Goal: Find specific page/section: Find specific page/section

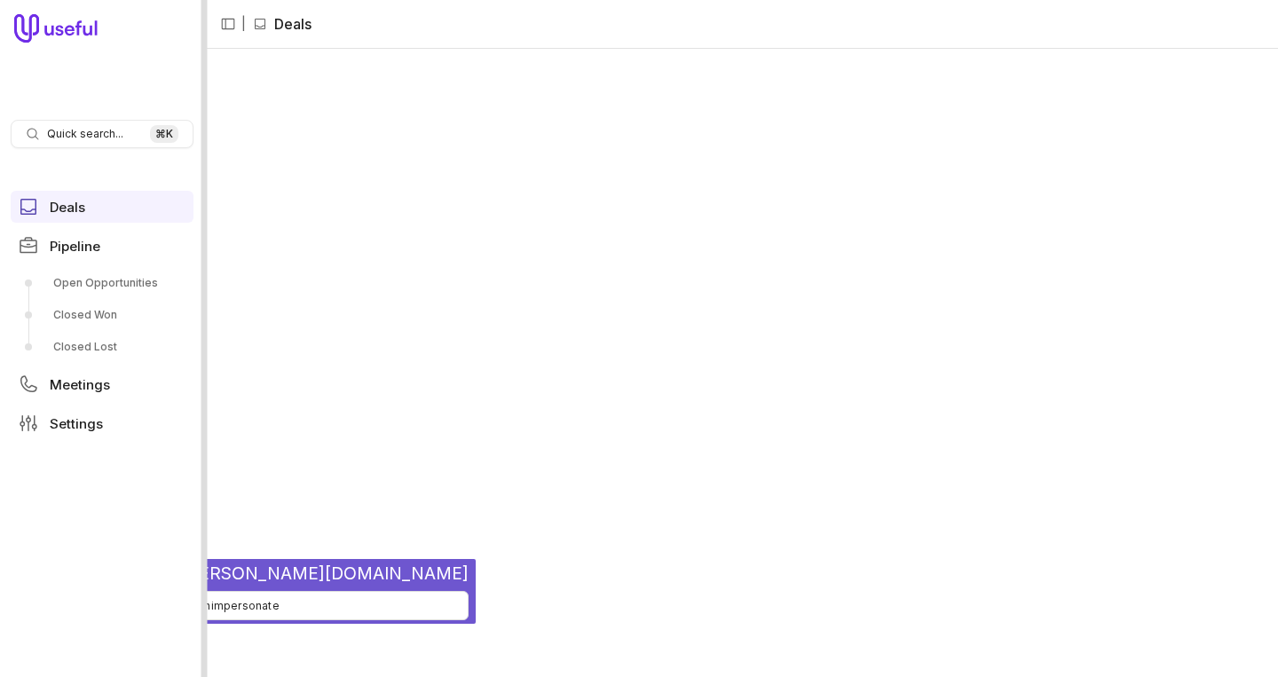
click at [207, 161] on div at bounding box center [205, 338] width 6 height 677
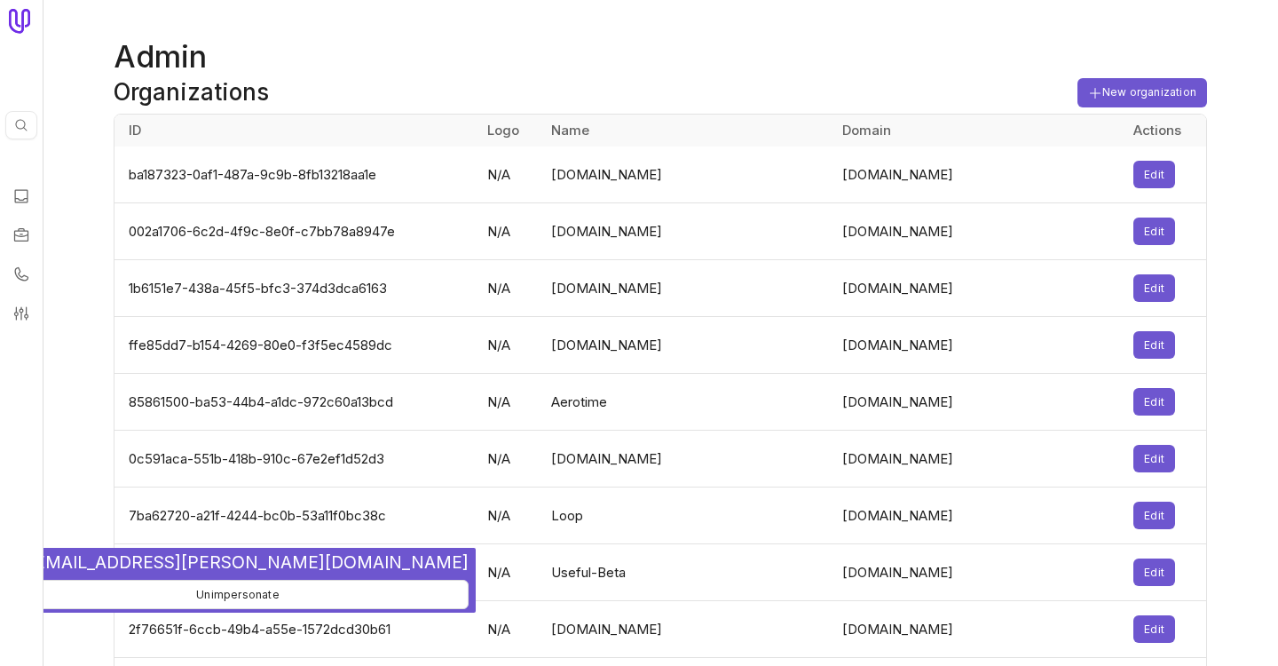
scroll to position [2172, 0]
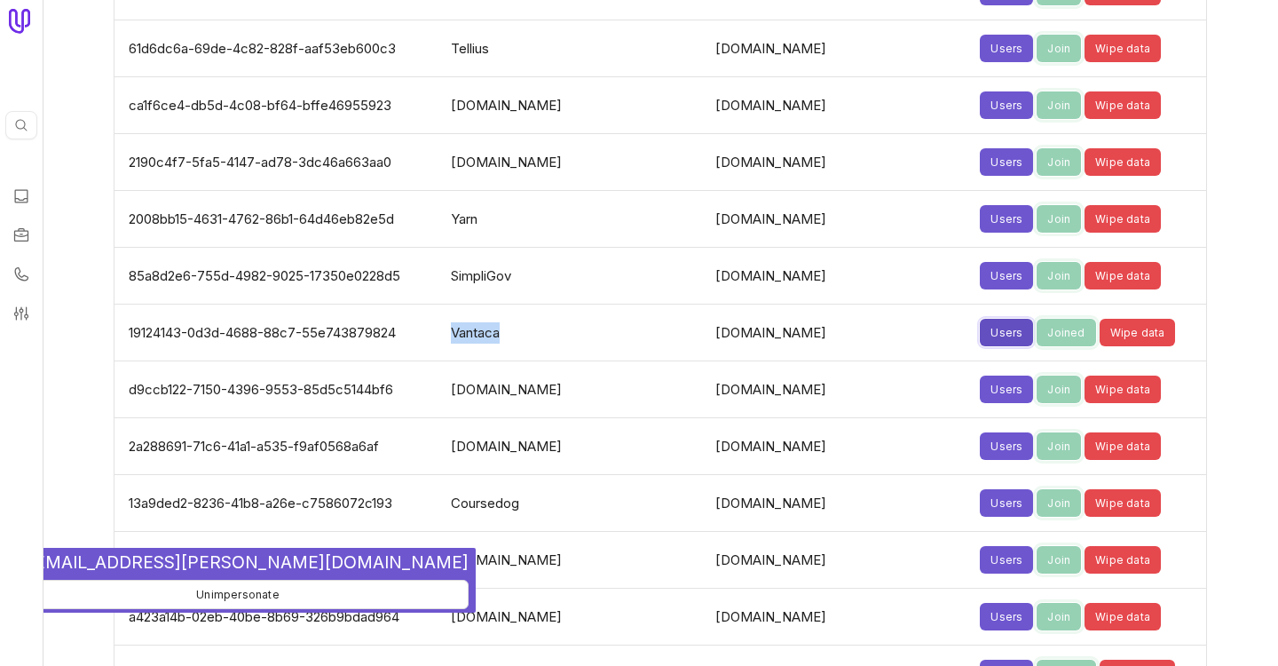
click at [980, 327] on button "Users" at bounding box center [1006, 333] width 53 height 28
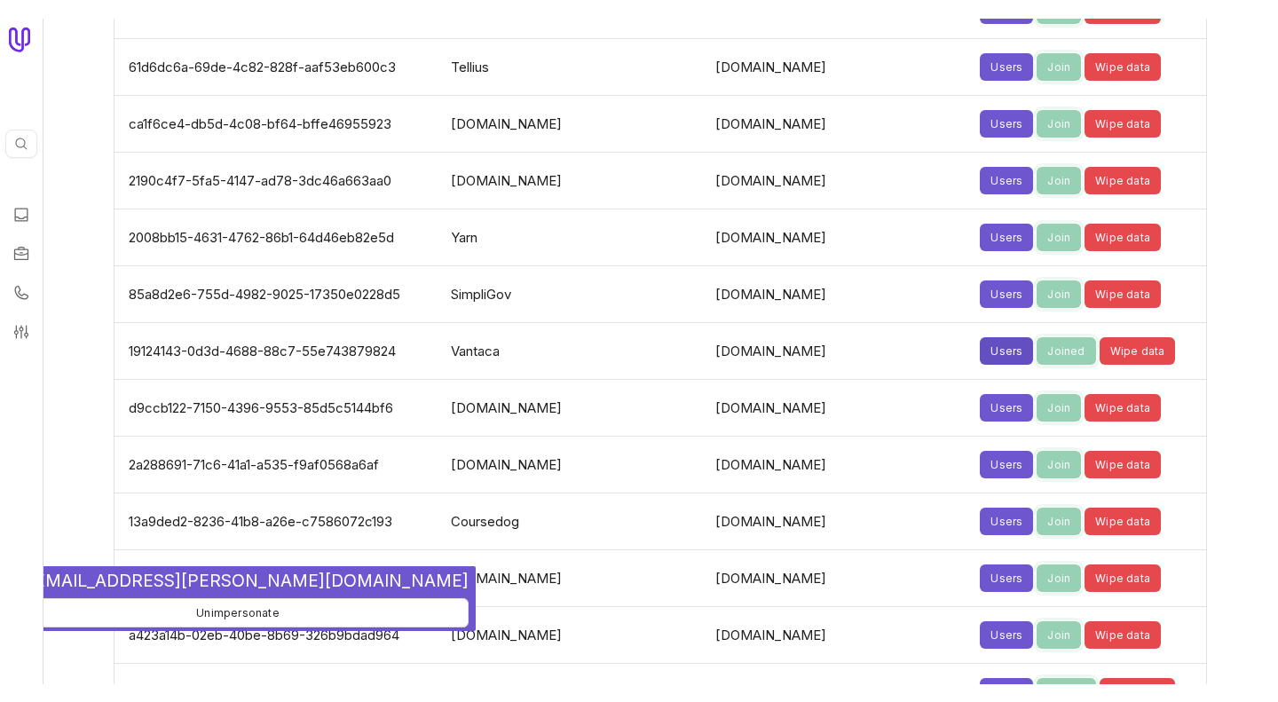
scroll to position [5777, 0]
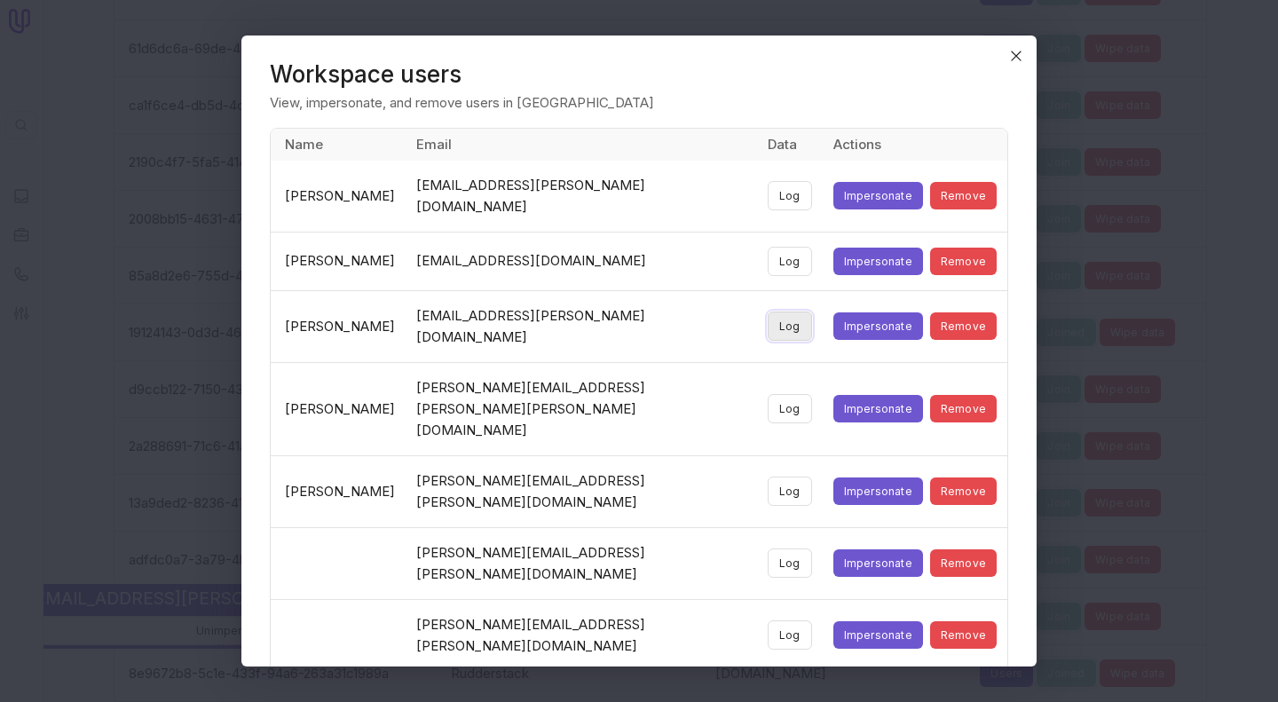
click at [782, 312] on button "Log" at bounding box center [790, 326] width 44 height 29
click at [1021, 52] on icon "Close" at bounding box center [1016, 55] width 9 height 9
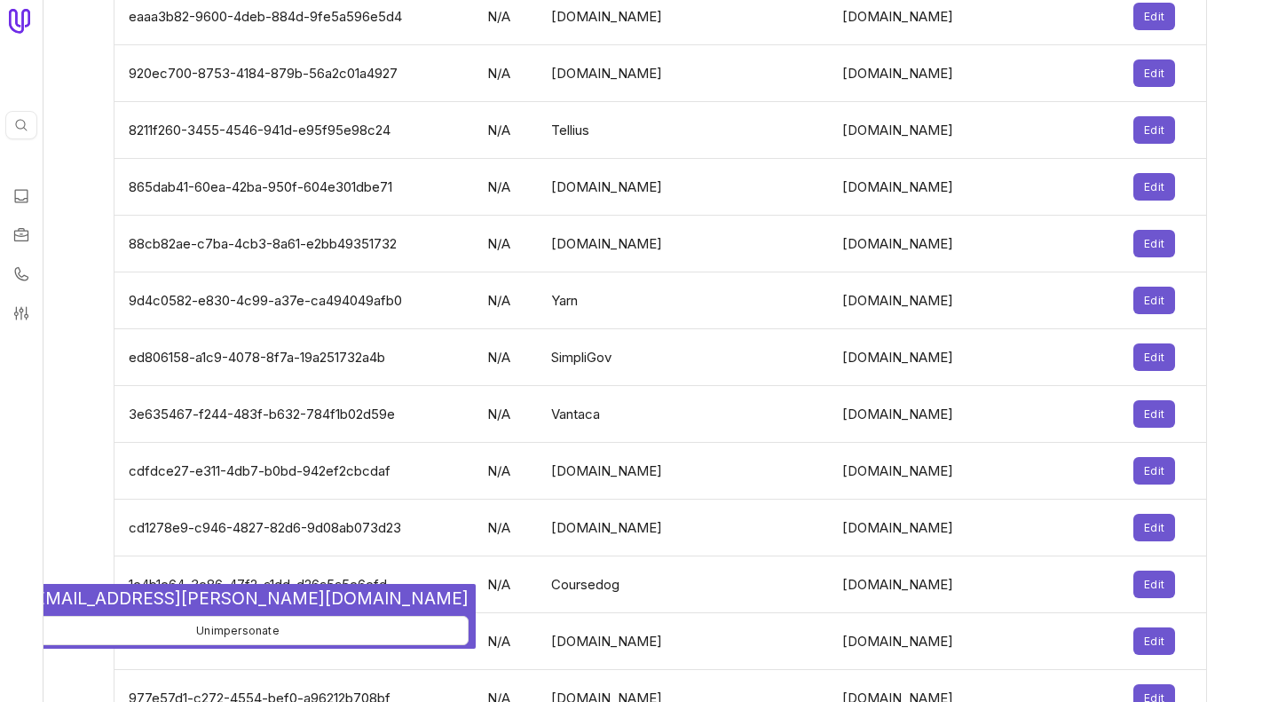
scroll to position [1904, 0]
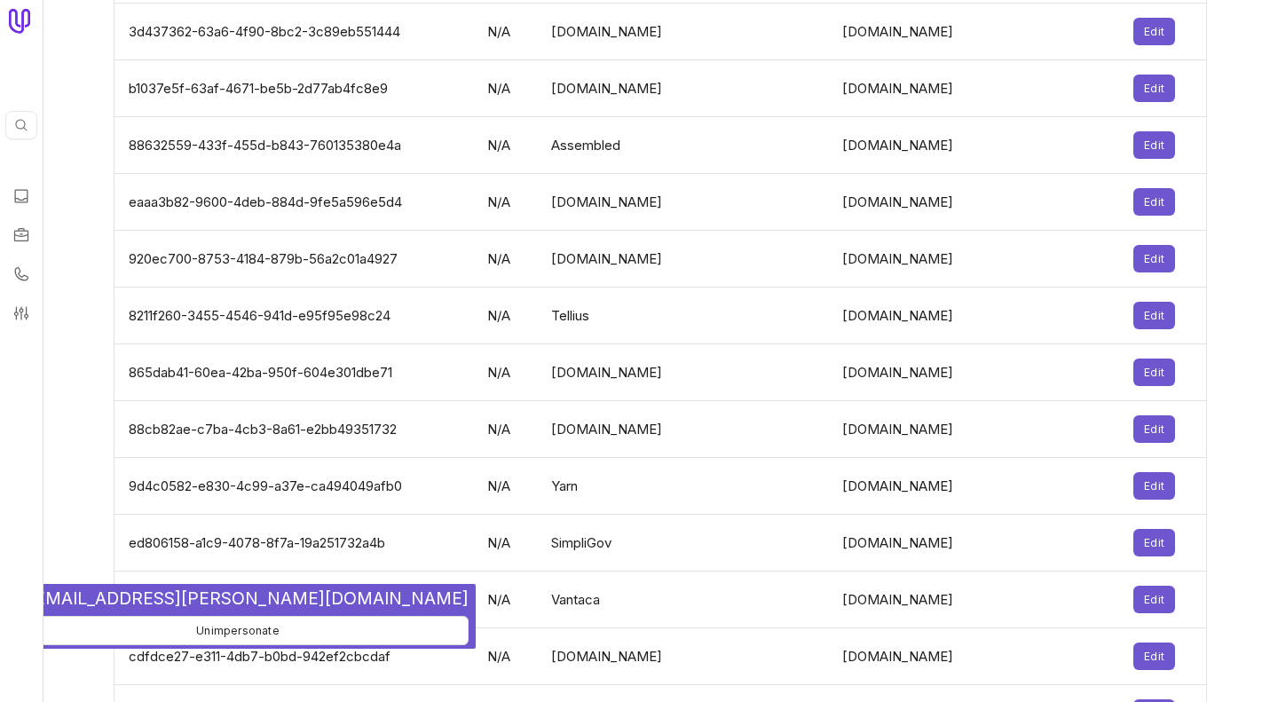
scroll to position [1904, 0]
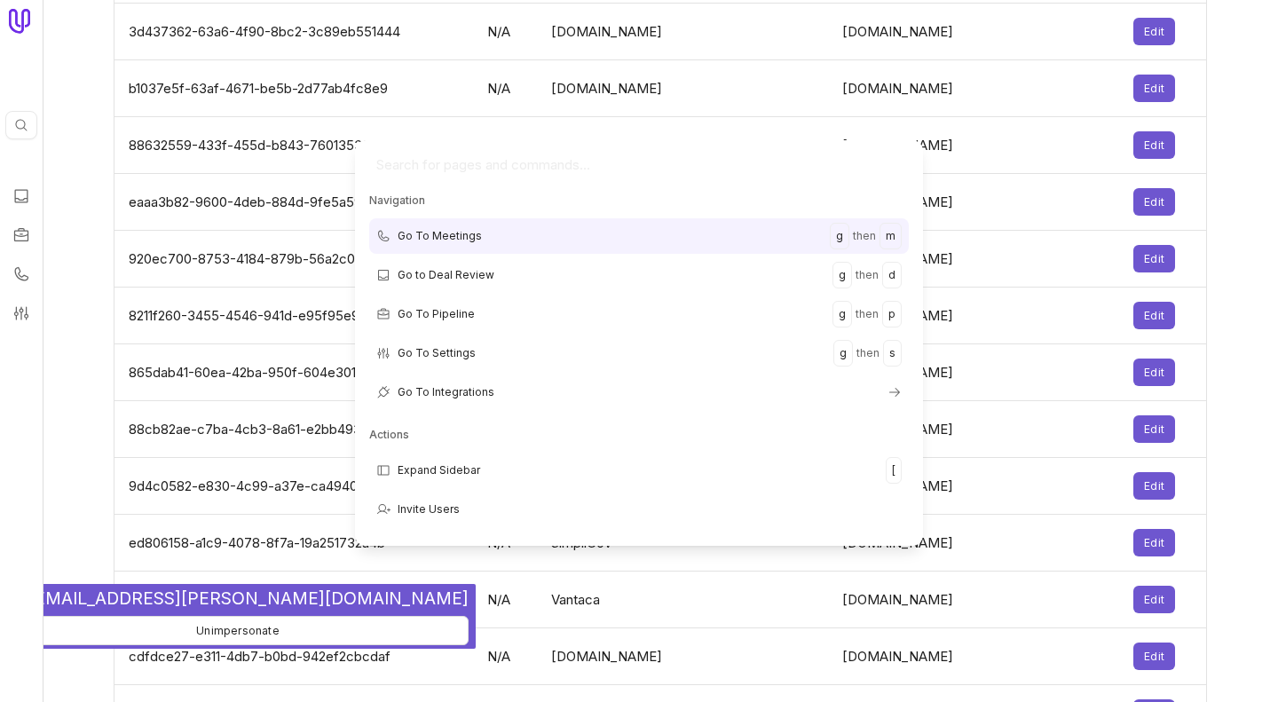
type input "8b23a1de-d9f8-4d57-8950-a7a741f9e988"
